Goal: Navigation & Orientation: Find specific page/section

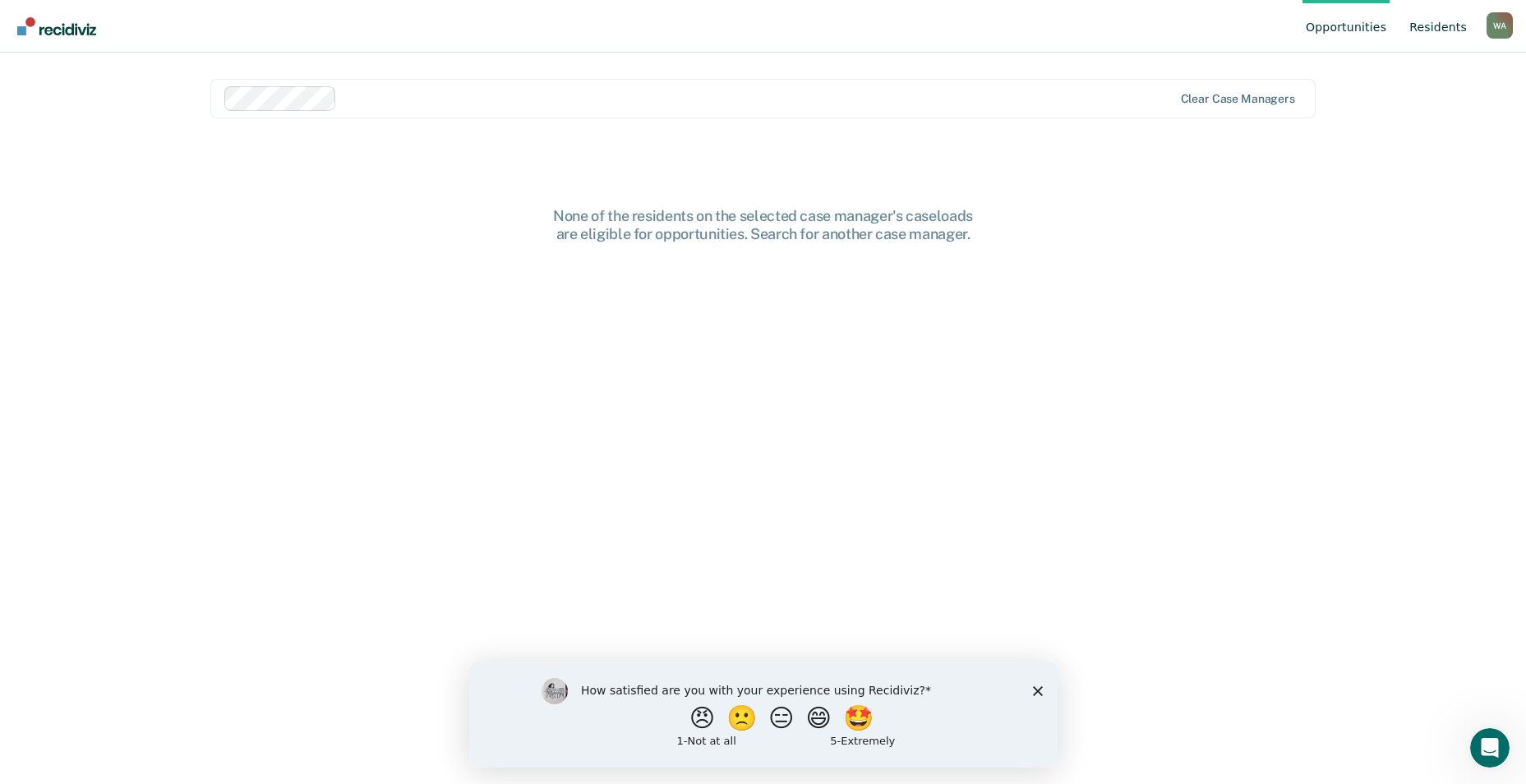
click at [1448, 30] on link "Resident s" at bounding box center [1437, 26] width 64 height 53
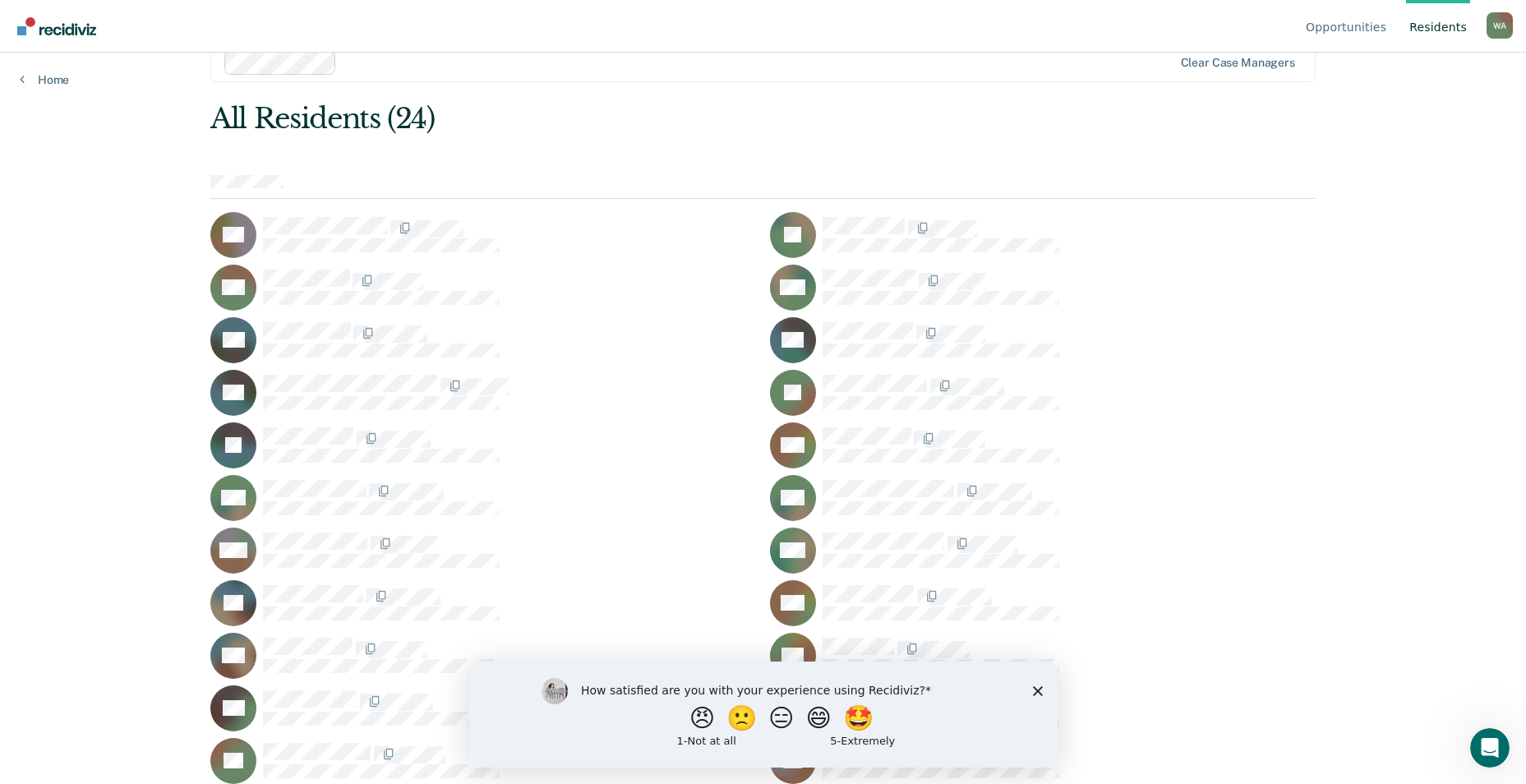
scroll to position [86, 0]
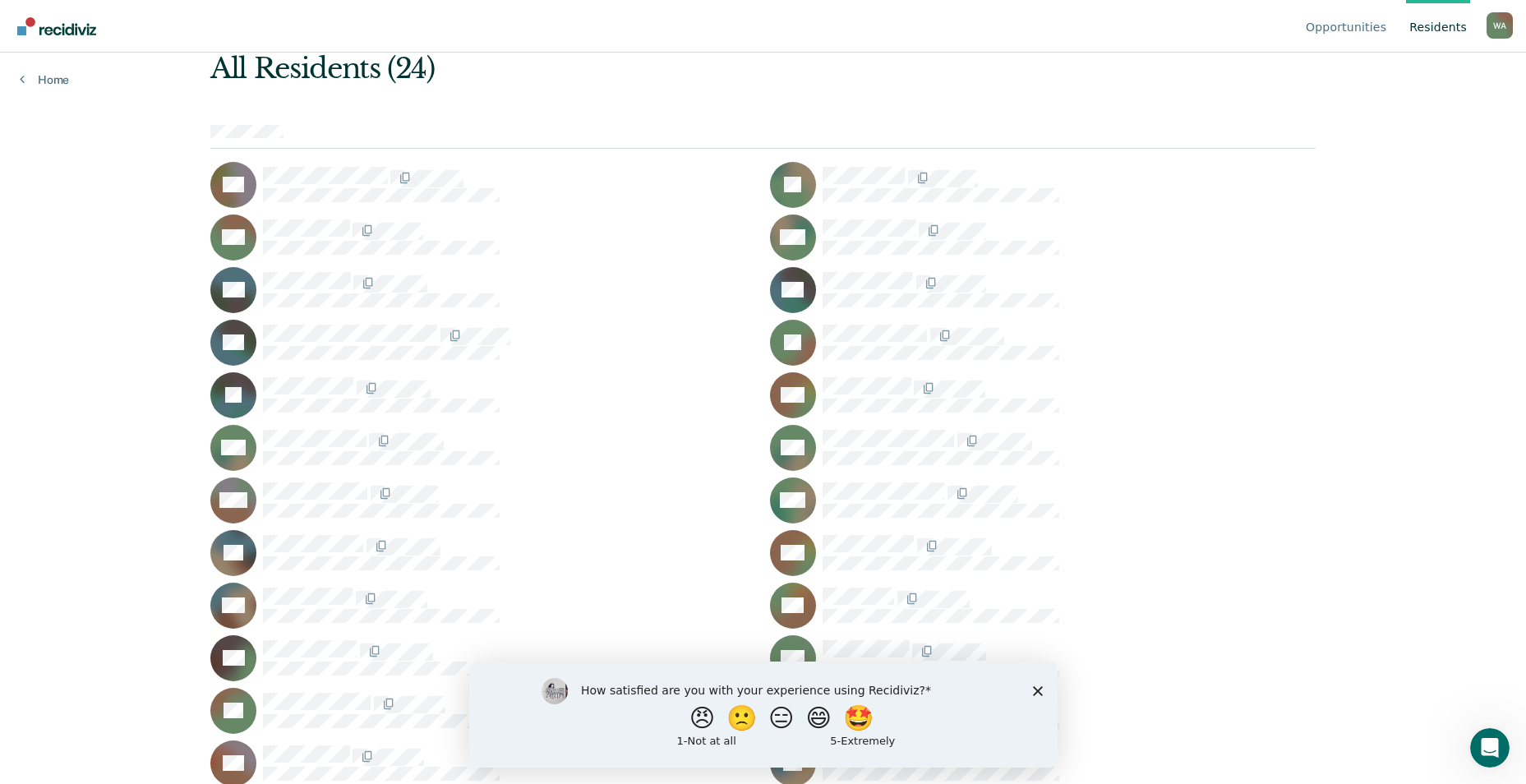
click at [1040, 690] on icon "Close survey" at bounding box center [1037, 690] width 10 height 10
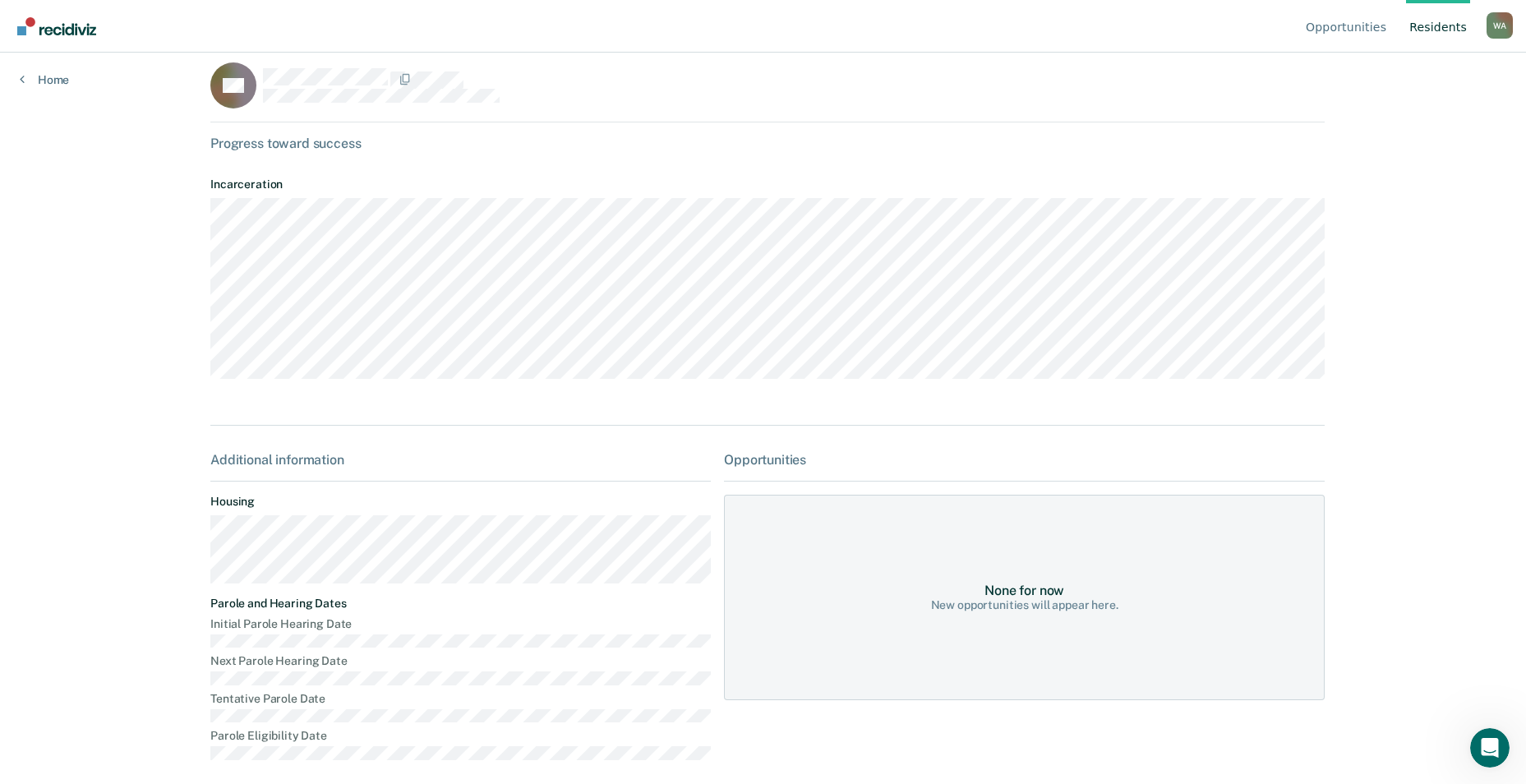
scroll to position [32, 0]
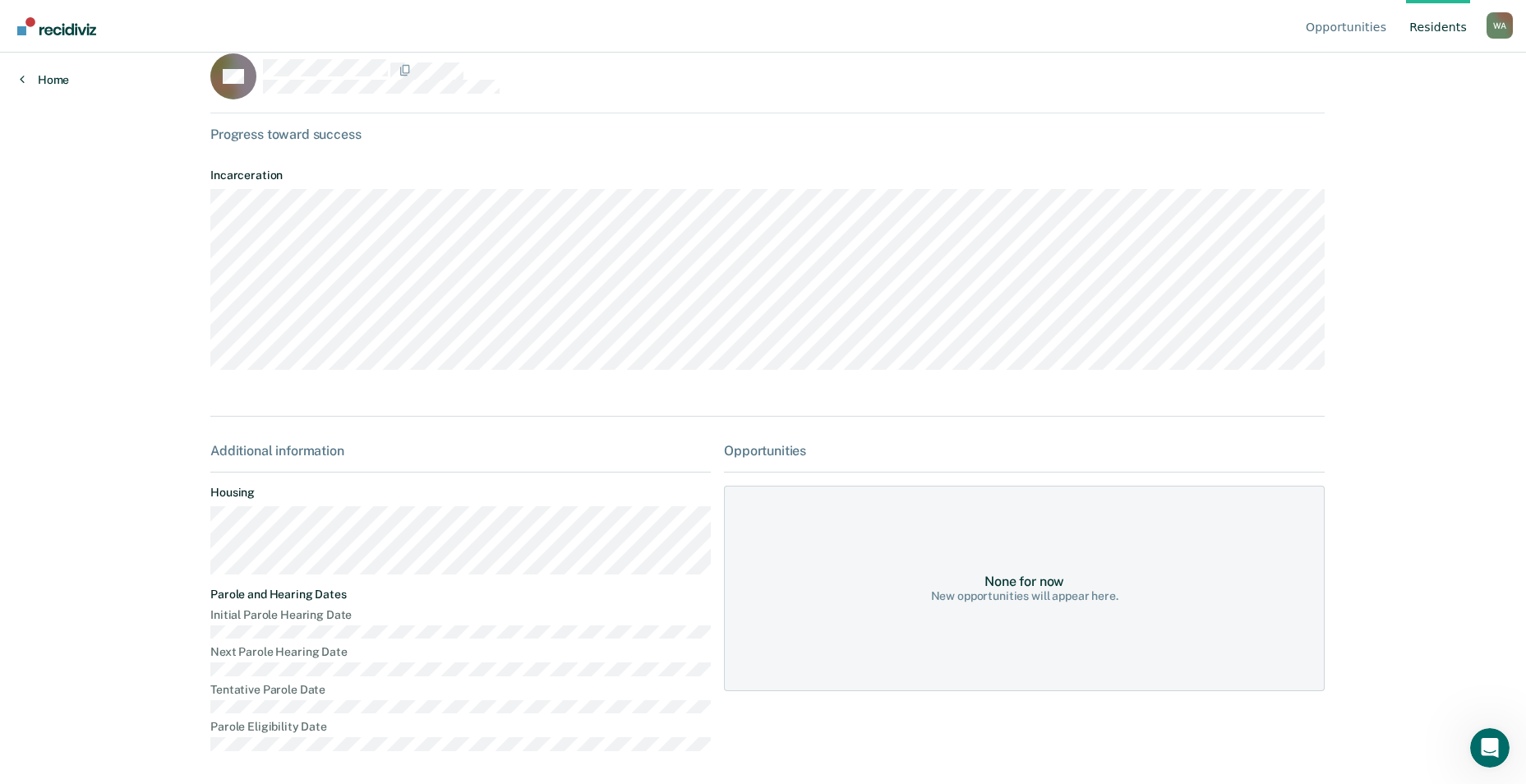
click at [49, 82] on link "Home" at bounding box center [45, 79] width 50 height 15
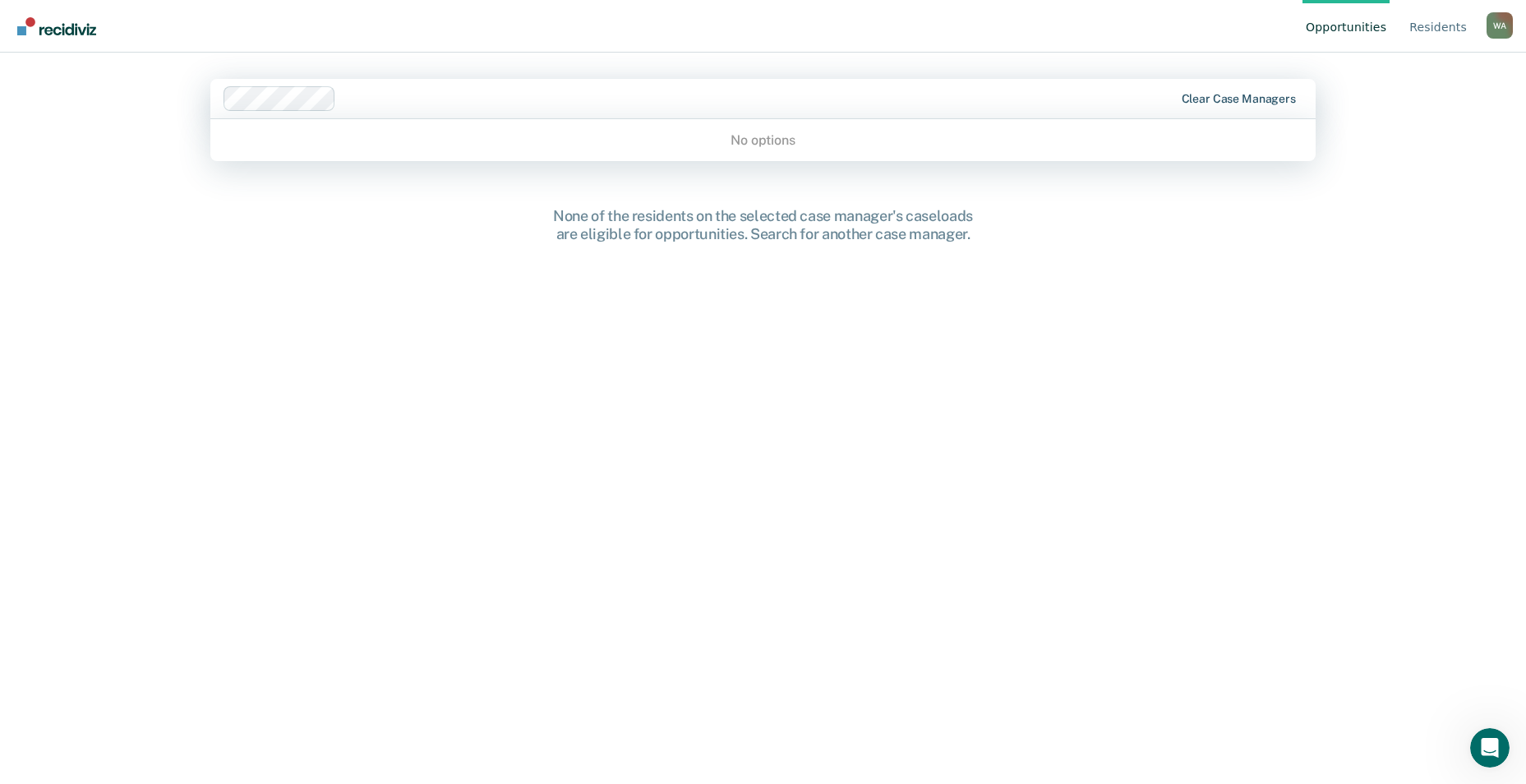
click at [1236, 91] on div "Clear case managers" at bounding box center [763, 99] width 1105 height 40
click at [1502, 24] on div "W A" at bounding box center [1500, 26] width 26 height 26
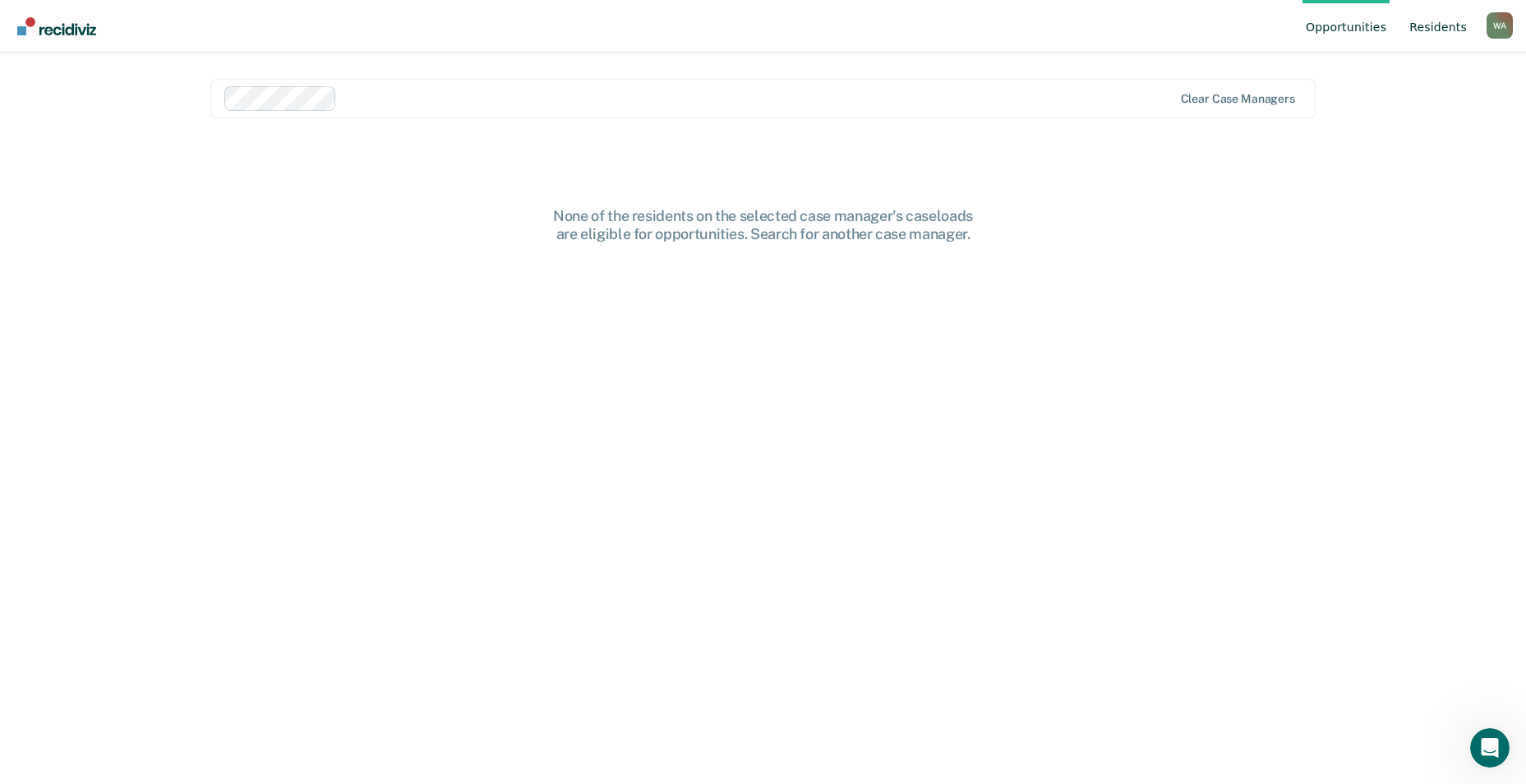
click at [1430, 26] on link "Resident s" at bounding box center [1437, 26] width 64 height 53
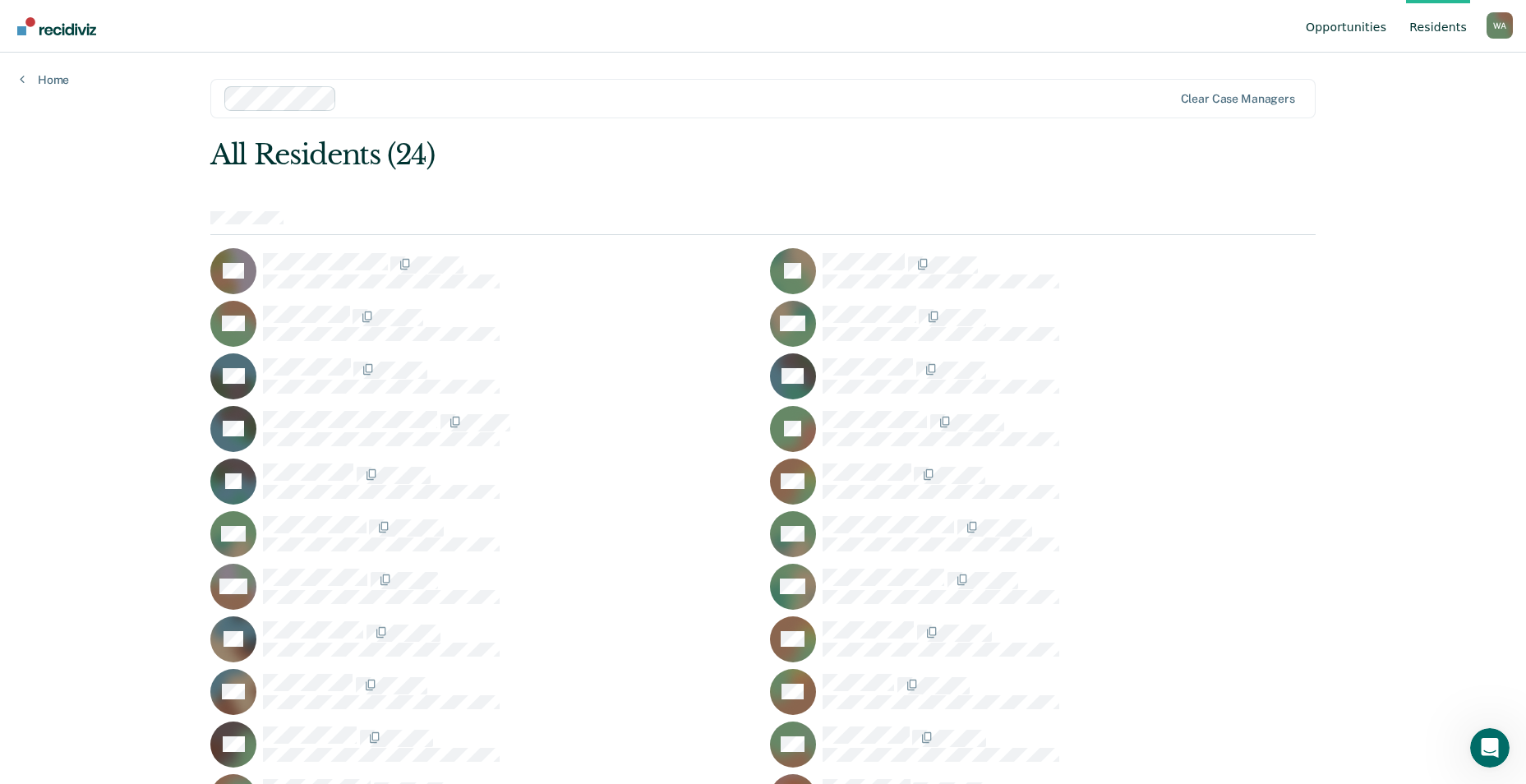
click at [1357, 26] on link "Opportunities" at bounding box center [1345, 26] width 87 height 53
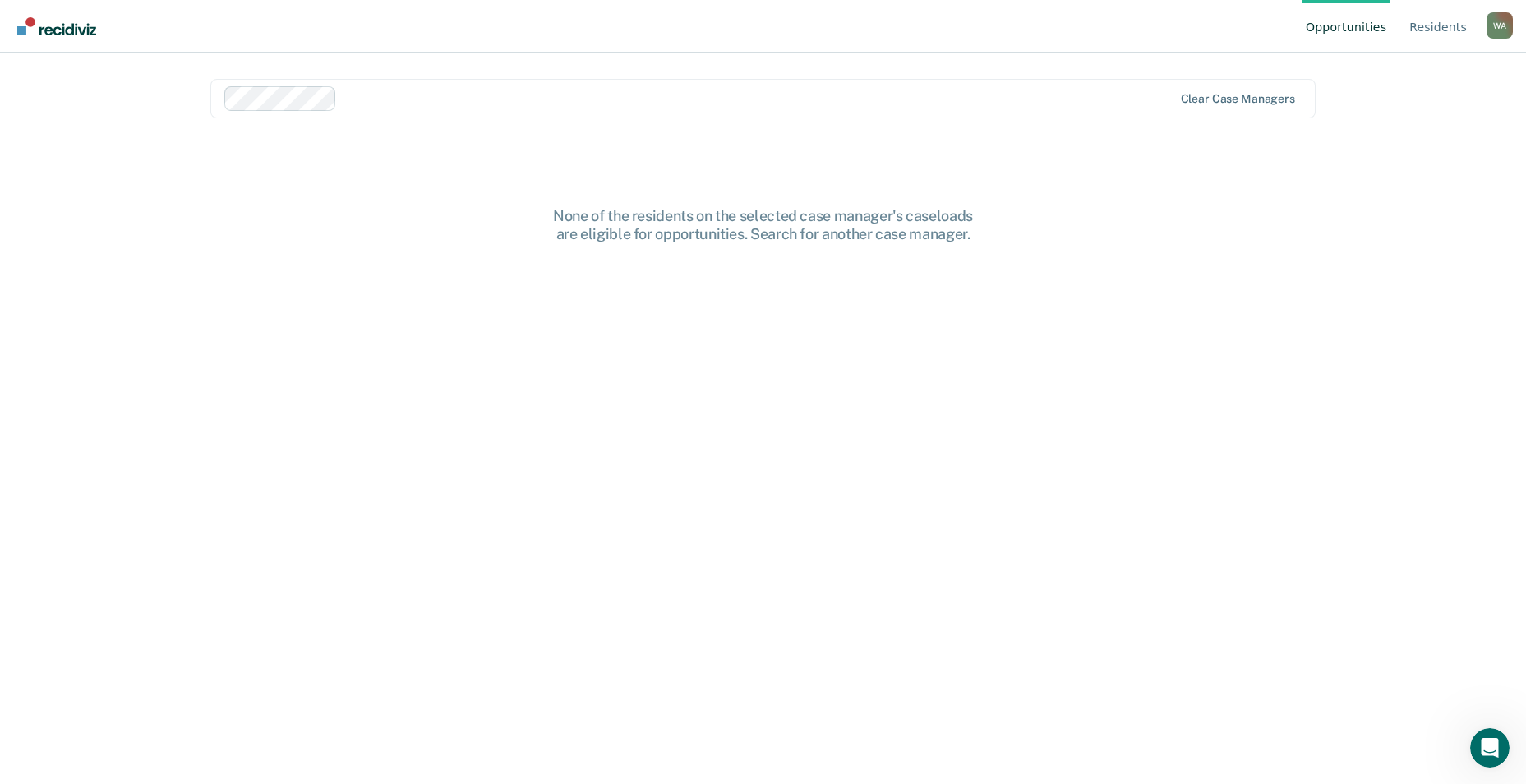
click at [1343, 126] on div "Opportunities Resident s Witkay, Aarika W A Profile How it works Log Out Clear …" at bounding box center [763, 392] width 1526 height 784
click at [1451, 32] on link "Resident s" at bounding box center [1437, 26] width 64 height 53
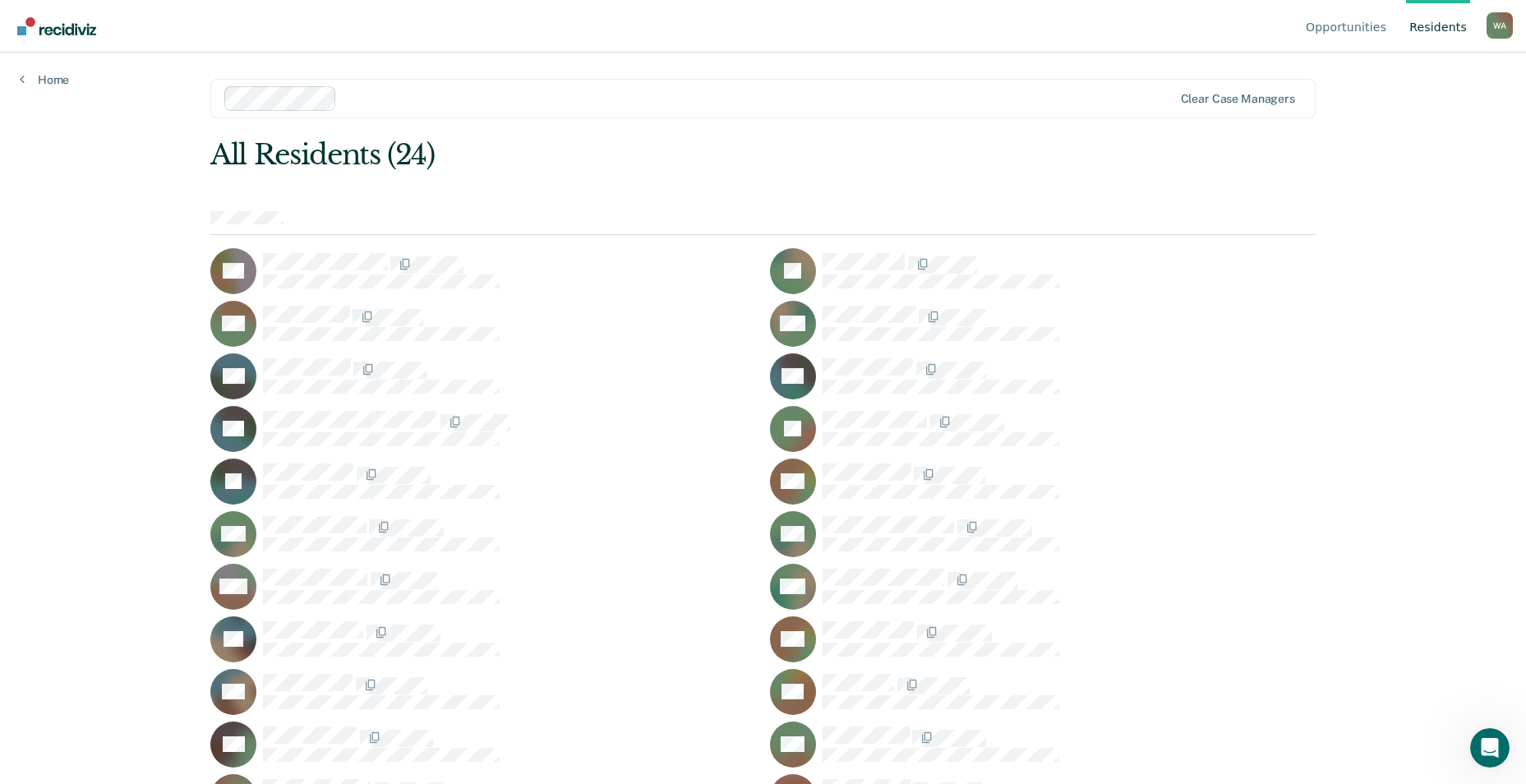
click at [55, 17] on img "Go to Recidiviz Home" at bounding box center [56, 26] width 79 height 18
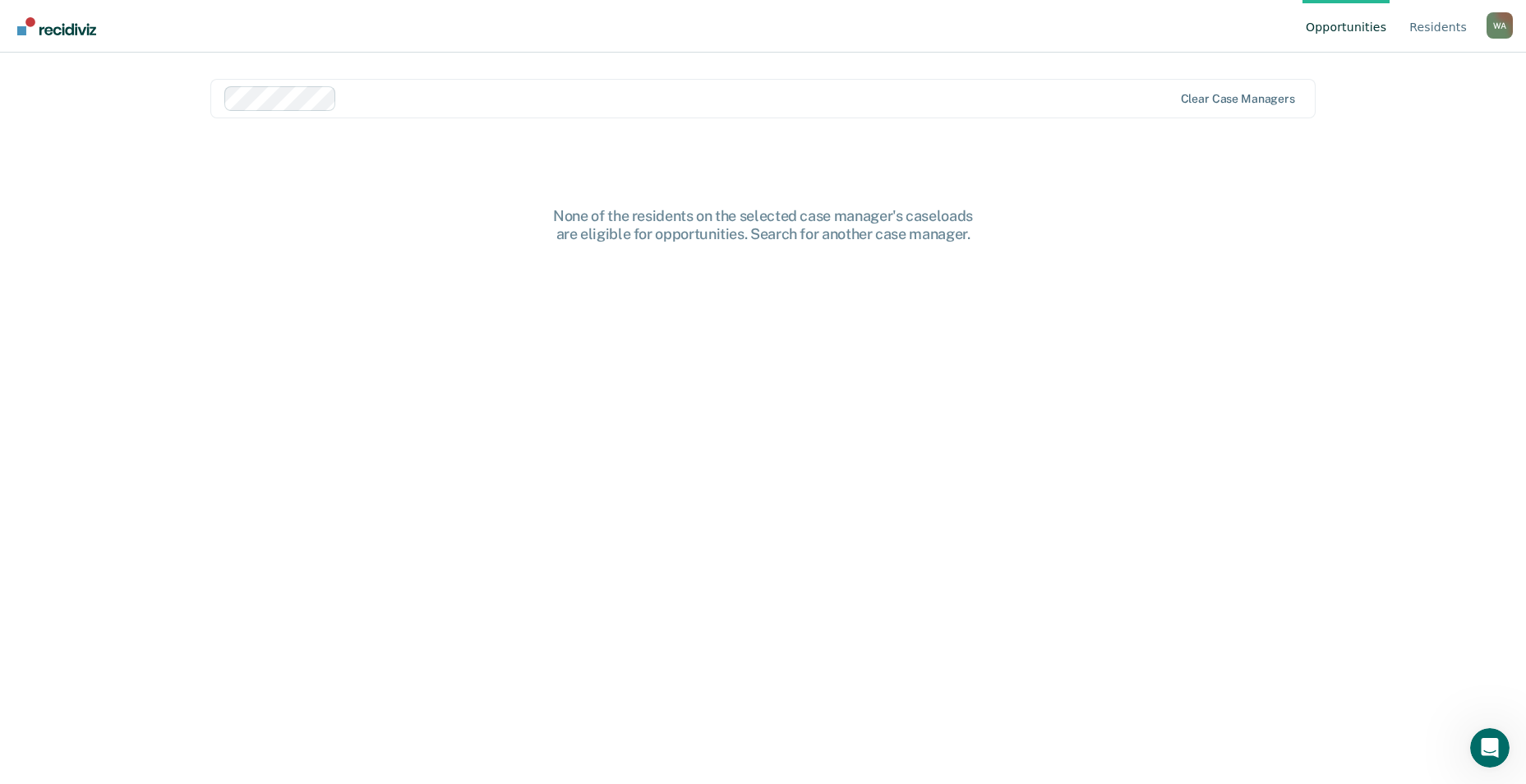
click at [1485, 20] on ul "Opportunities Resident s" at bounding box center [1394, 26] width 184 height 53
click at [1507, 22] on div "W A" at bounding box center [1500, 26] width 26 height 26
click at [1407, 131] on link "Log Out" at bounding box center [1434, 129] width 106 height 14
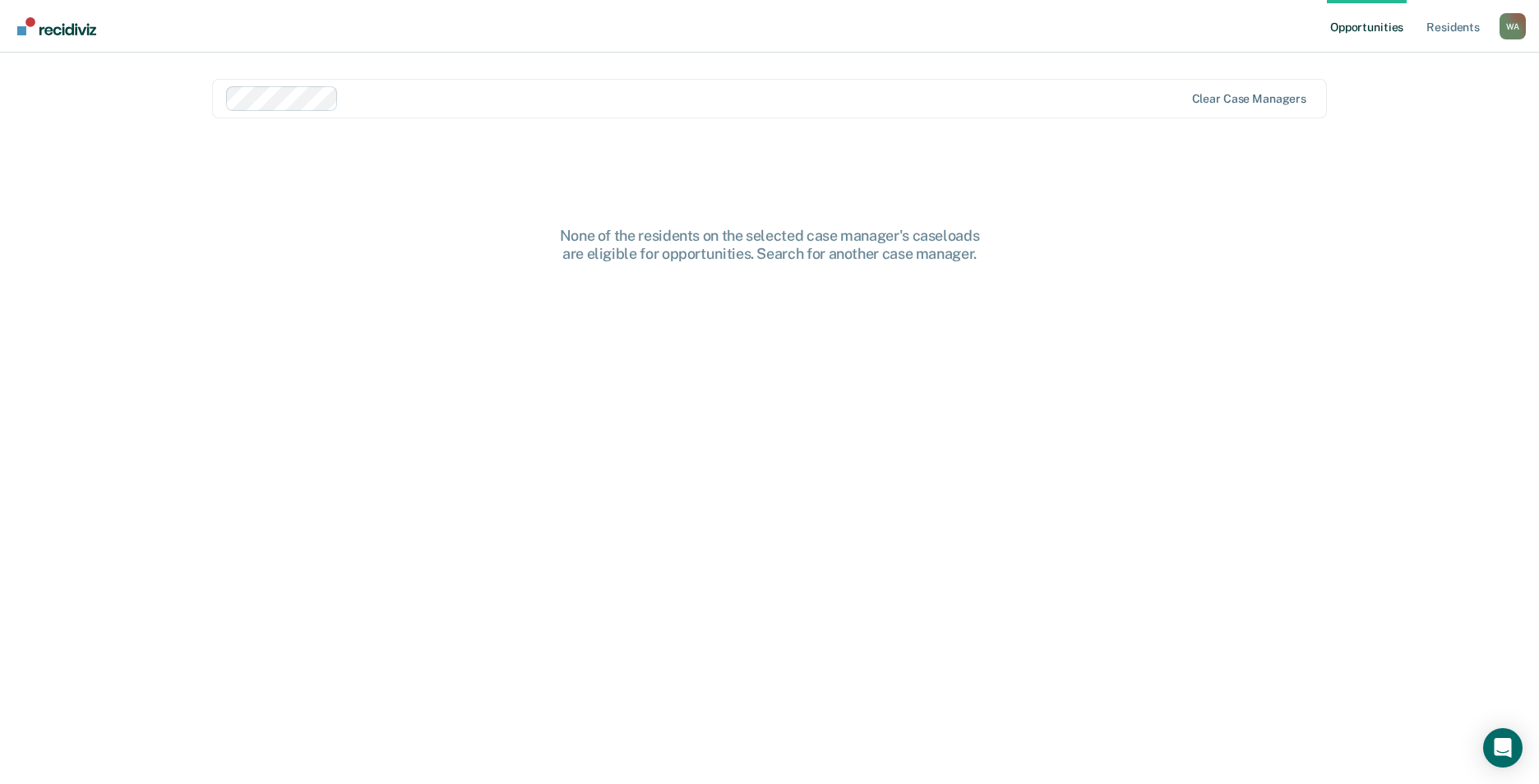
click at [1508, 27] on div "W A" at bounding box center [1513, 26] width 27 height 26
click at [1142, 47] on nav "Opportunities Resident s [PERSON_NAME] Profile How it works Log Out" at bounding box center [770, 26] width 1513 height 52
click at [1464, 22] on link "Resident s" at bounding box center [1453, 26] width 60 height 53
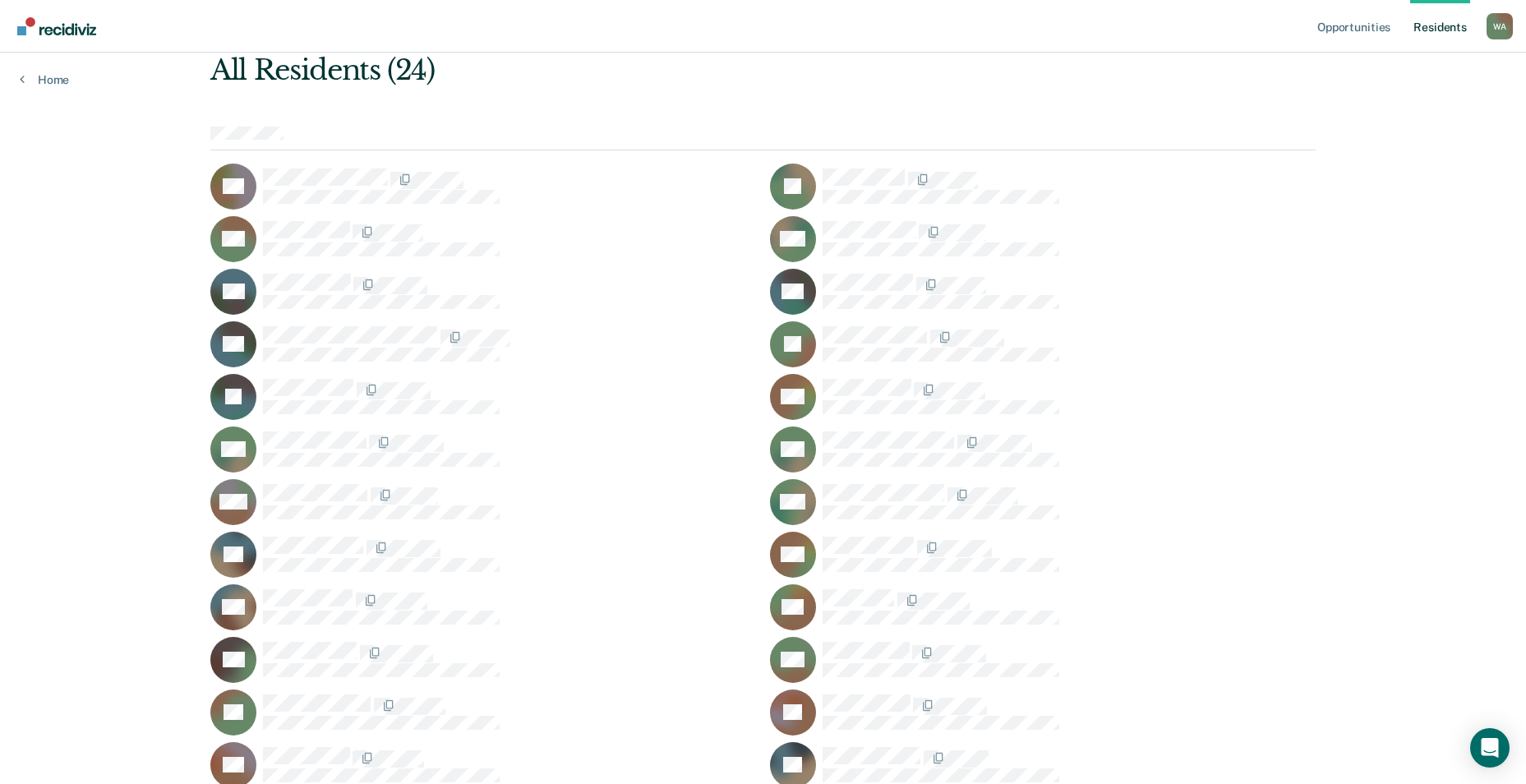
scroll to position [86, 0]
click at [1362, 35] on link "Opportunities" at bounding box center [1354, 26] width 79 height 53
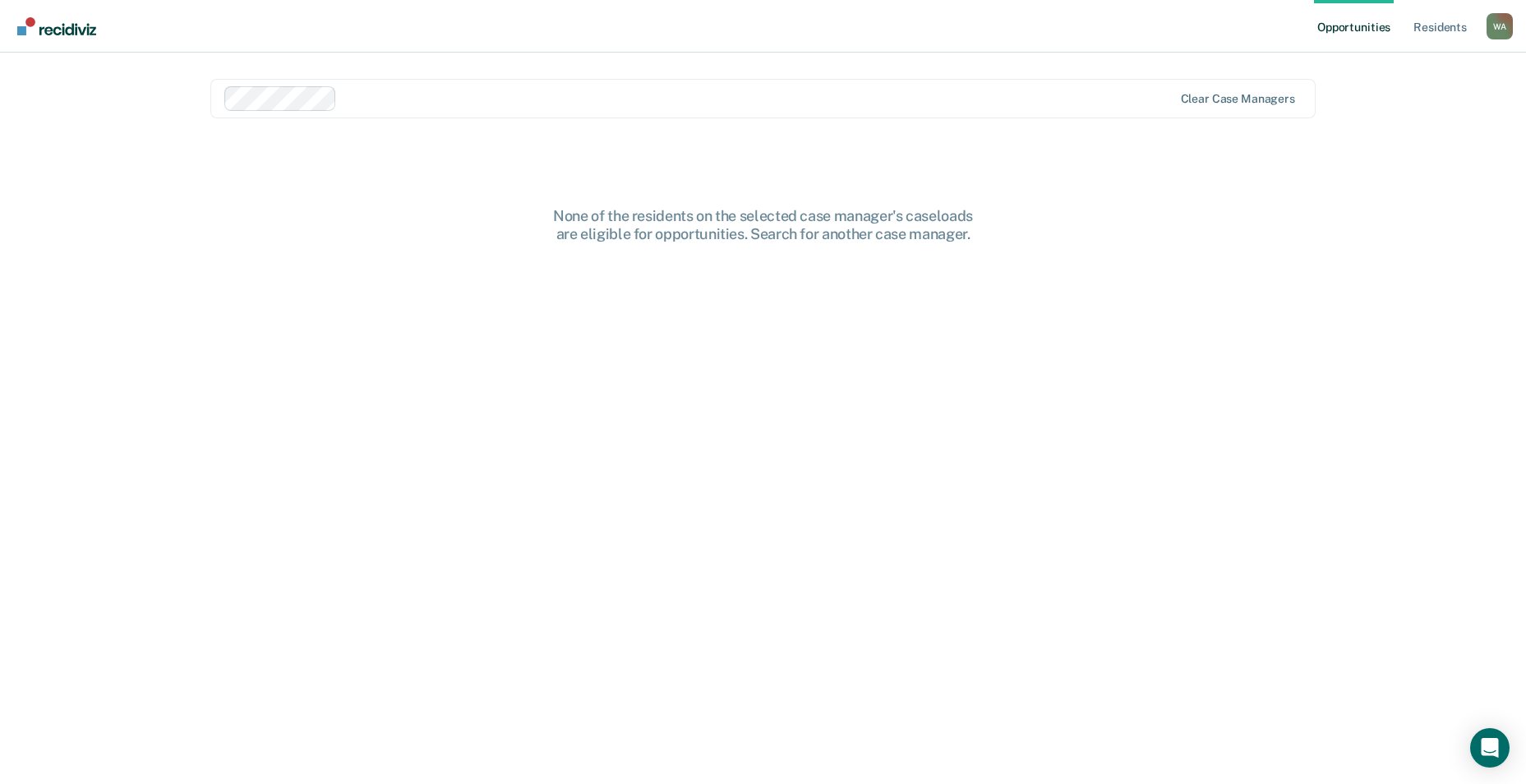
click at [1502, 21] on div "W A" at bounding box center [1500, 26] width 26 height 26
click at [1423, 16] on link "Resident s" at bounding box center [1440, 26] width 60 height 53
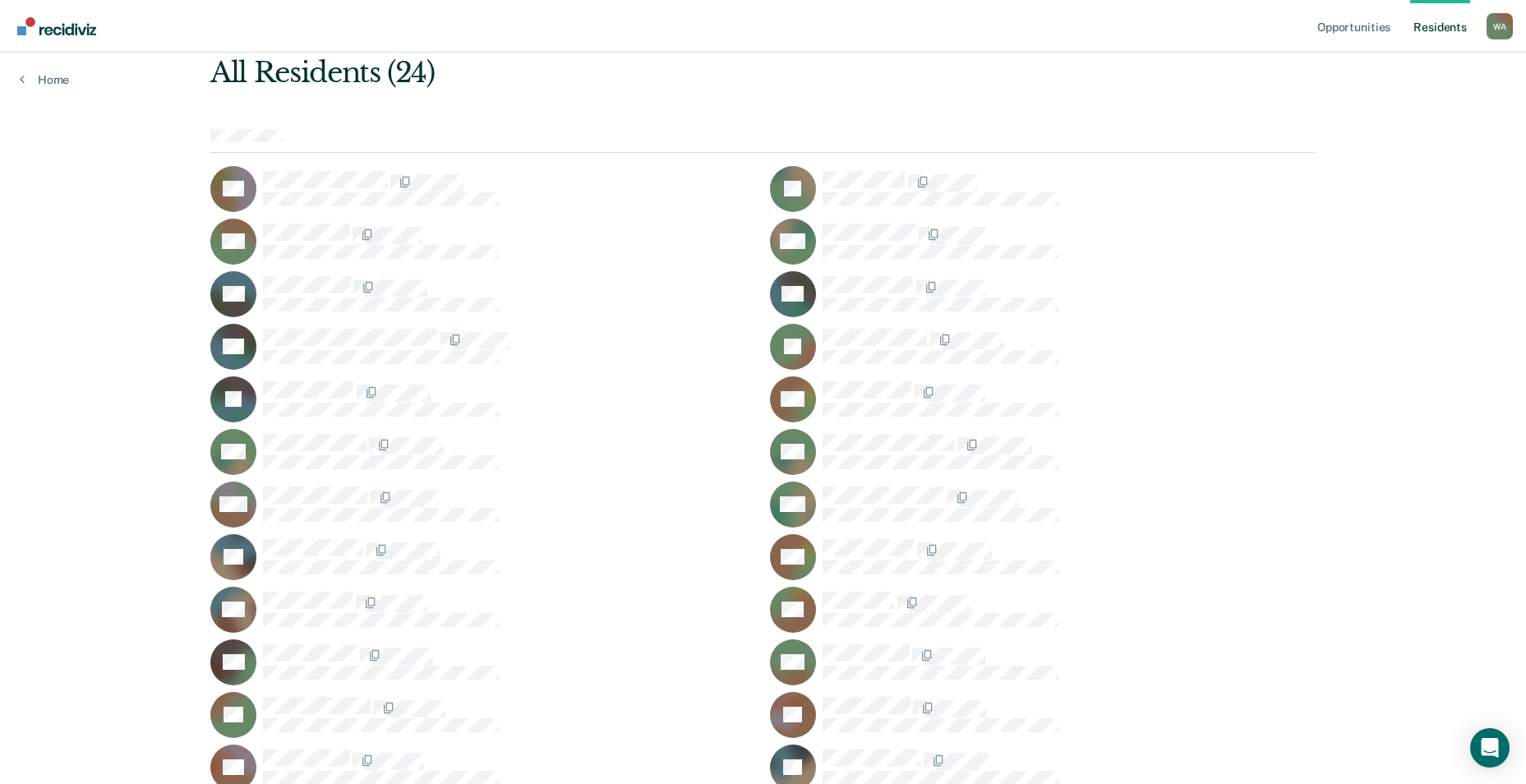
scroll to position [86, 0]
